Goal: Find specific page/section: Find specific page/section

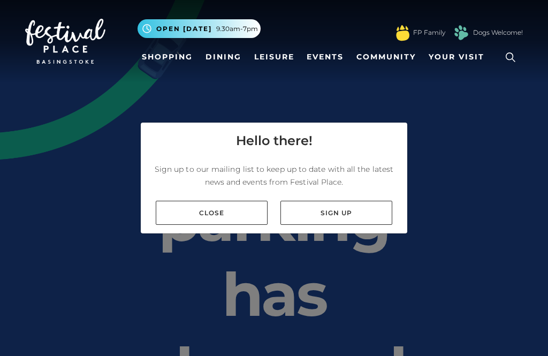
scroll to position [34, 0]
click at [176, 48] on link "Shopping" at bounding box center [167, 57] width 59 height 20
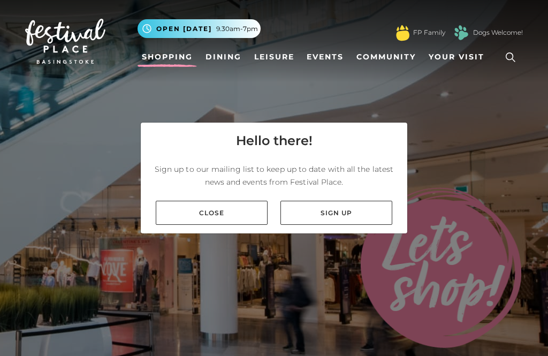
scroll to position [34, 0]
click at [230, 201] on link "Close" at bounding box center [212, 213] width 112 height 24
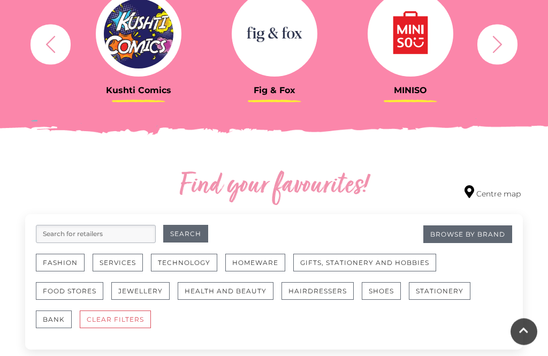
scroll to position [466, 0]
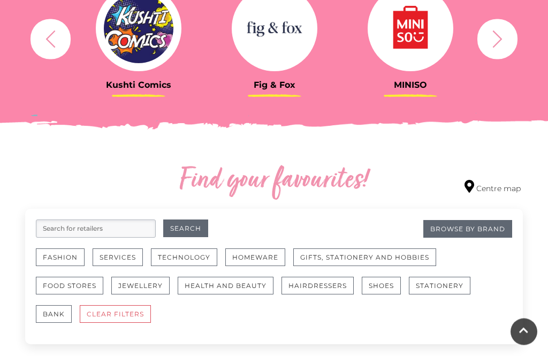
click at [63, 255] on button "Fashion" at bounding box center [60, 258] width 49 height 18
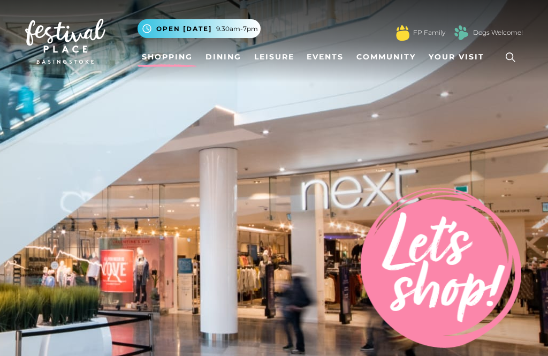
click at [509, 60] on icon at bounding box center [511, 57] width 16 height 16
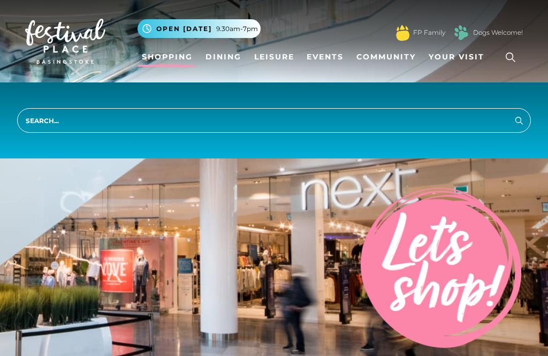
click at [110, 129] on input "search" at bounding box center [274, 120] width 514 height 25
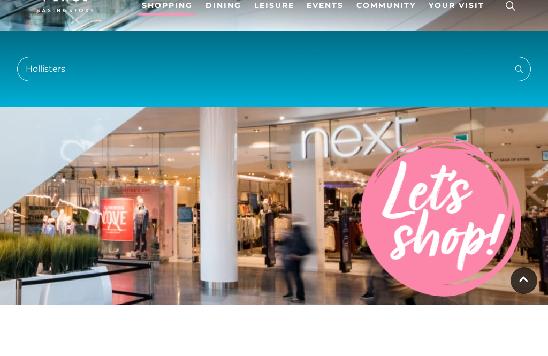
type input "Hollisters"
click at [516, 114] on icon "submit" at bounding box center [519, 120] width 13 height 13
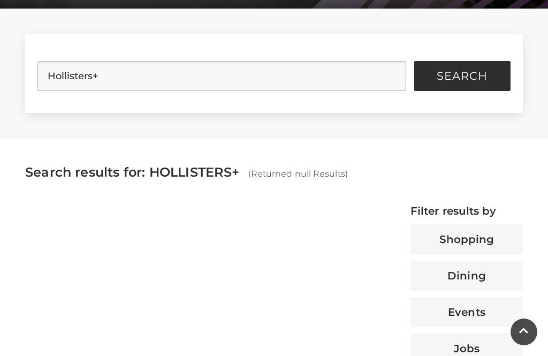
scroll to position [256, 0]
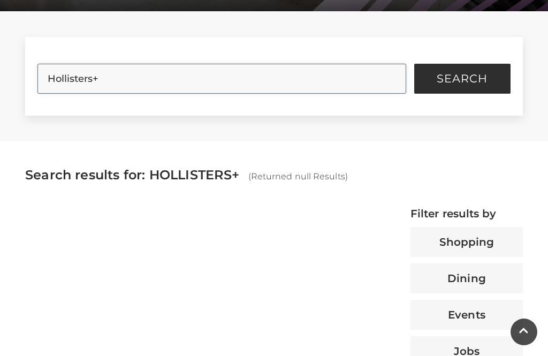
click at [132, 82] on input "Hollisters+" at bounding box center [221, 79] width 368 height 30
type input "Hollister"
click at [463, 80] on span "Search" at bounding box center [462, 78] width 51 height 11
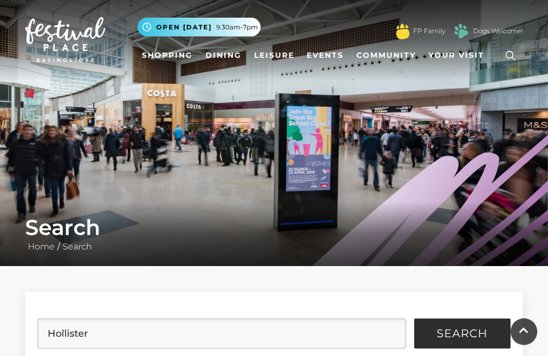
scroll to position [0, 0]
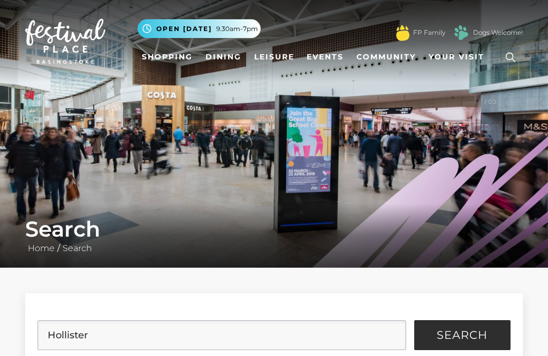
click at [548, 178] on img at bounding box center [274, 134] width 548 height 268
